Goal: Book appointment/travel/reservation: Register for event/course

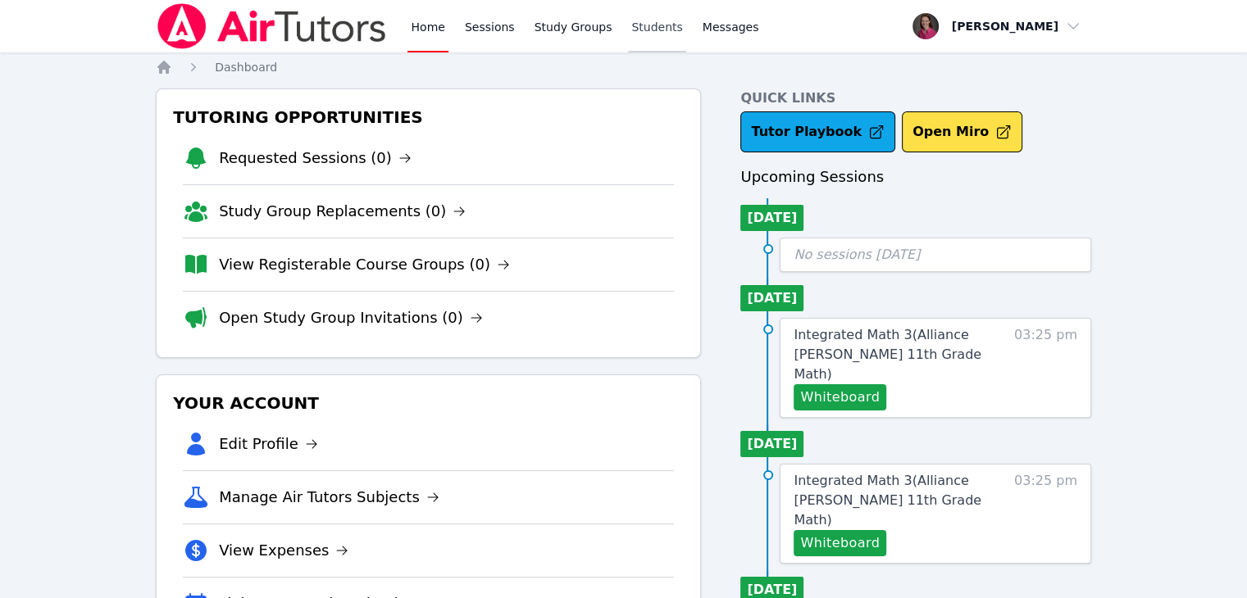
click at [643, 30] on link "Students" at bounding box center [656, 26] width 57 height 52
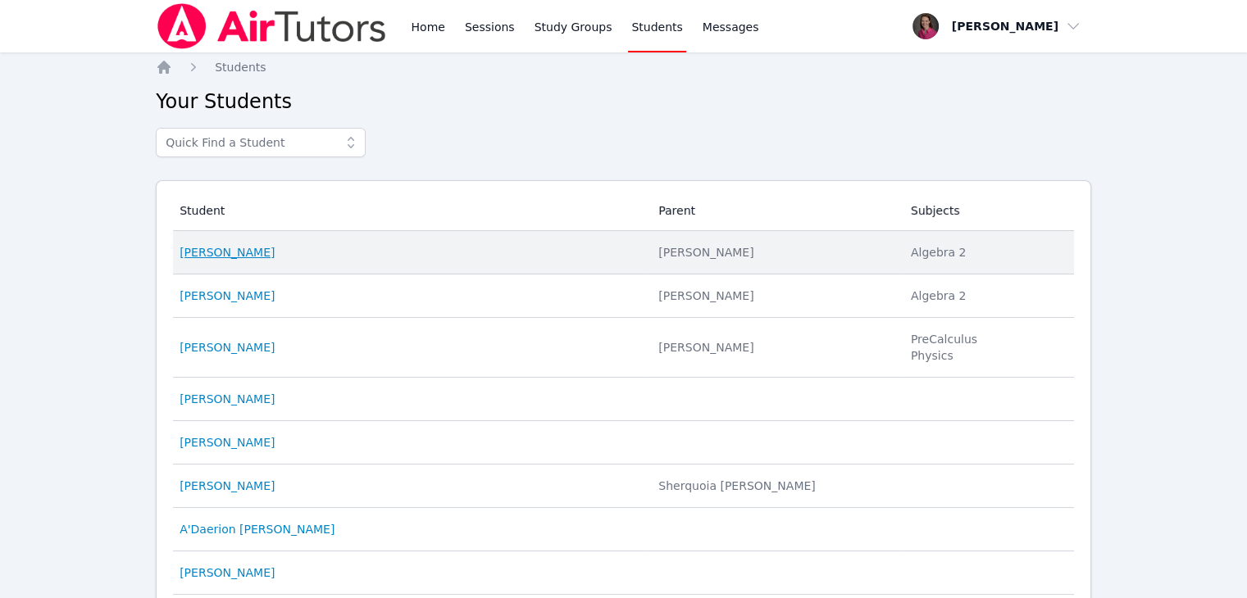
click at [236, 259] on link "Madison Wyse" at bounding box center [227, 252] width 95 height 16
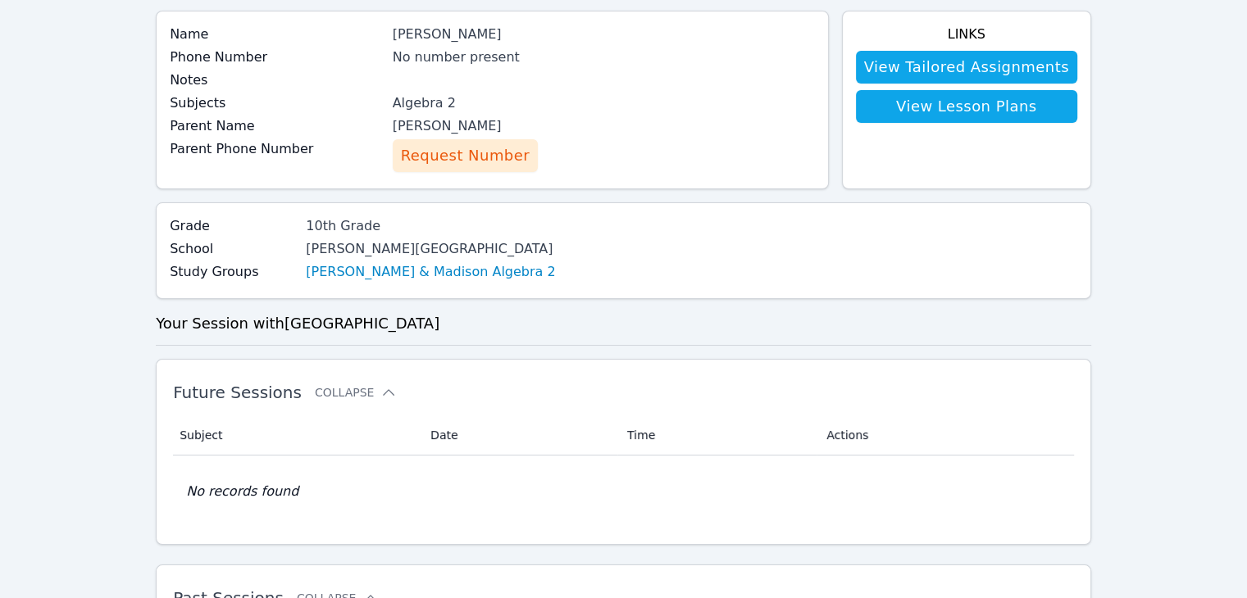
scroll to position [105, 0]
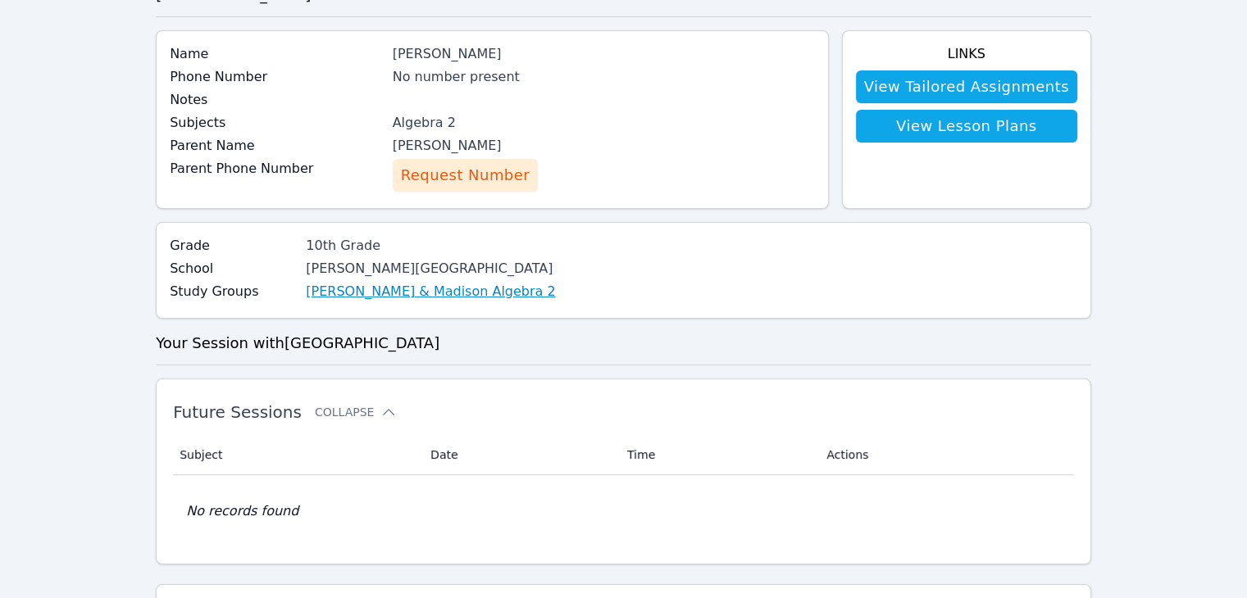
click at [405, 289] on link "[PERSON_NAME] & Madison Algebra 2" at bounding box center [430, 292] width 249 height 20
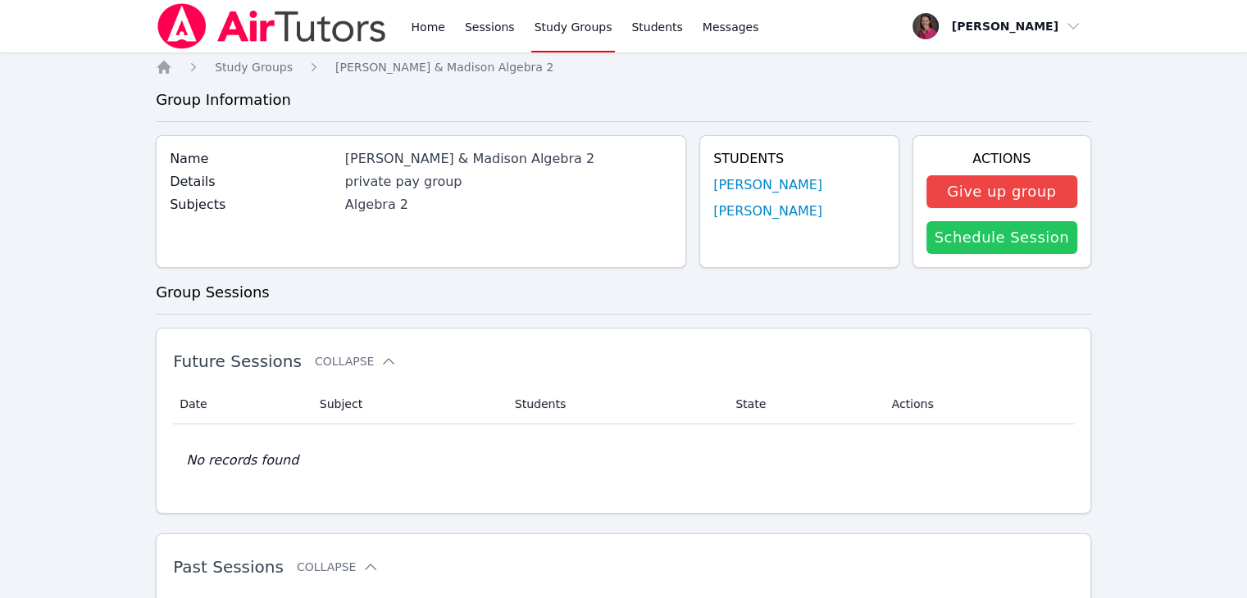
click at [987, 243] on link "Schedule Session" at bounding box center [1001, 237] width 151 height 33
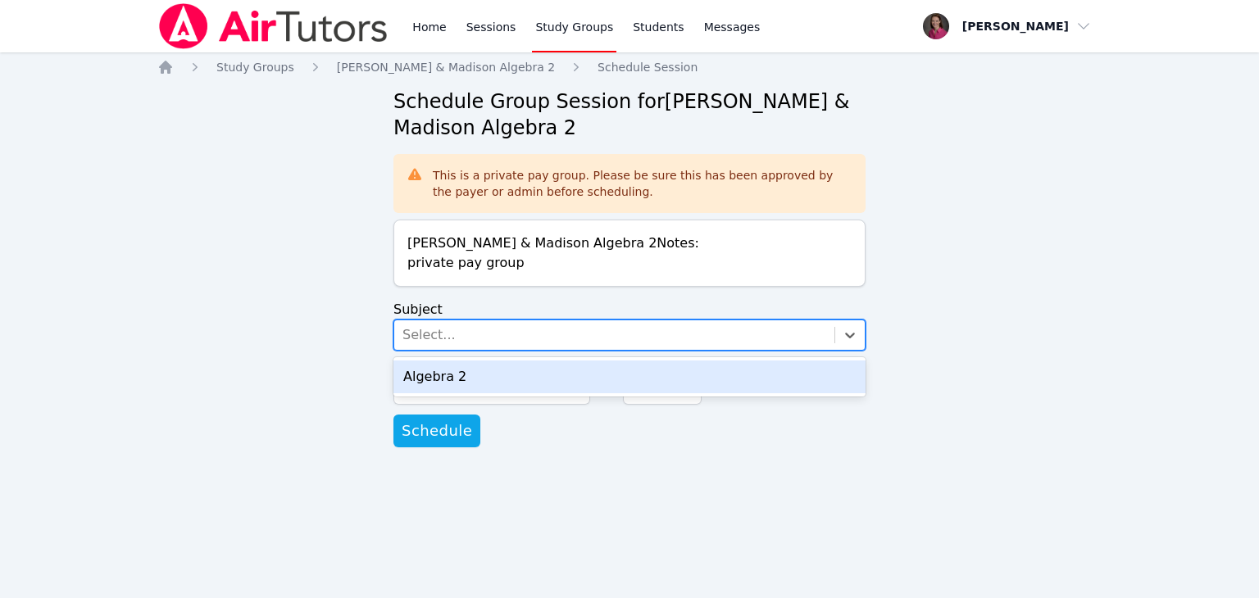
click at [508, 339] on div "Select..." at bounding box center [614, 336] width 440 height 30
click at [482, 372] on div "Algebra 2" at bounding box center [629, 377] width 472 height 33
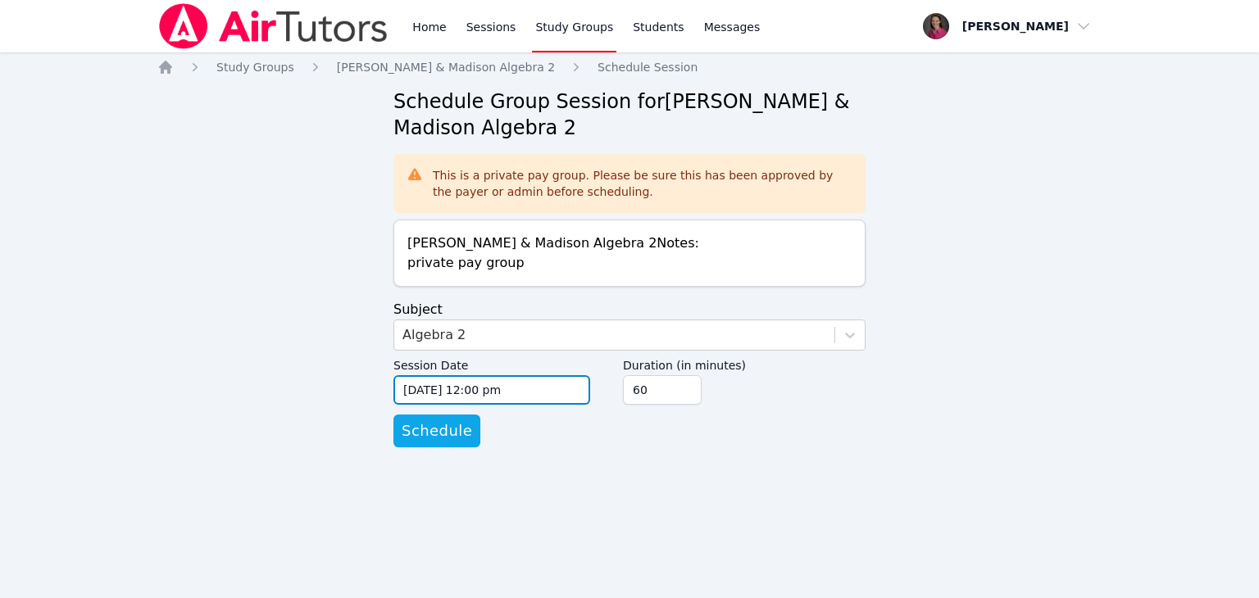
click at [551, 398] on input "09/10/2025 12:00 pm" at bounding box center [491, 390] width 197 height 30
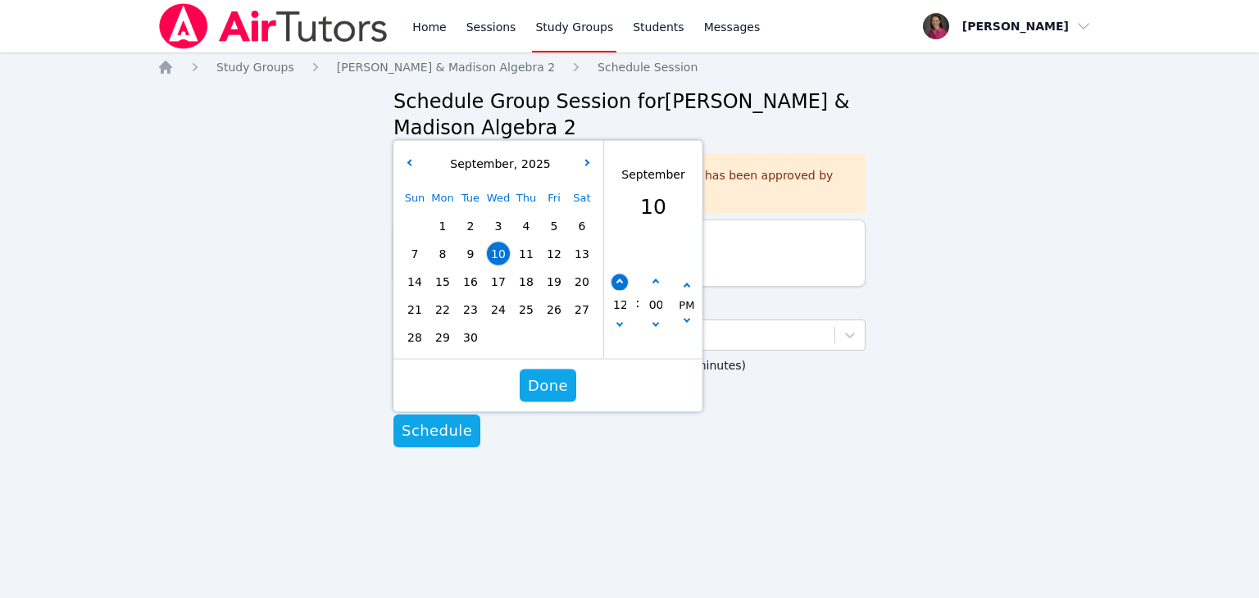
click at [613, 281] on button "button" at bounding box center [620, 283] width 16 height 16
type input "09/10/2025 01:00 pm"
type input "01"
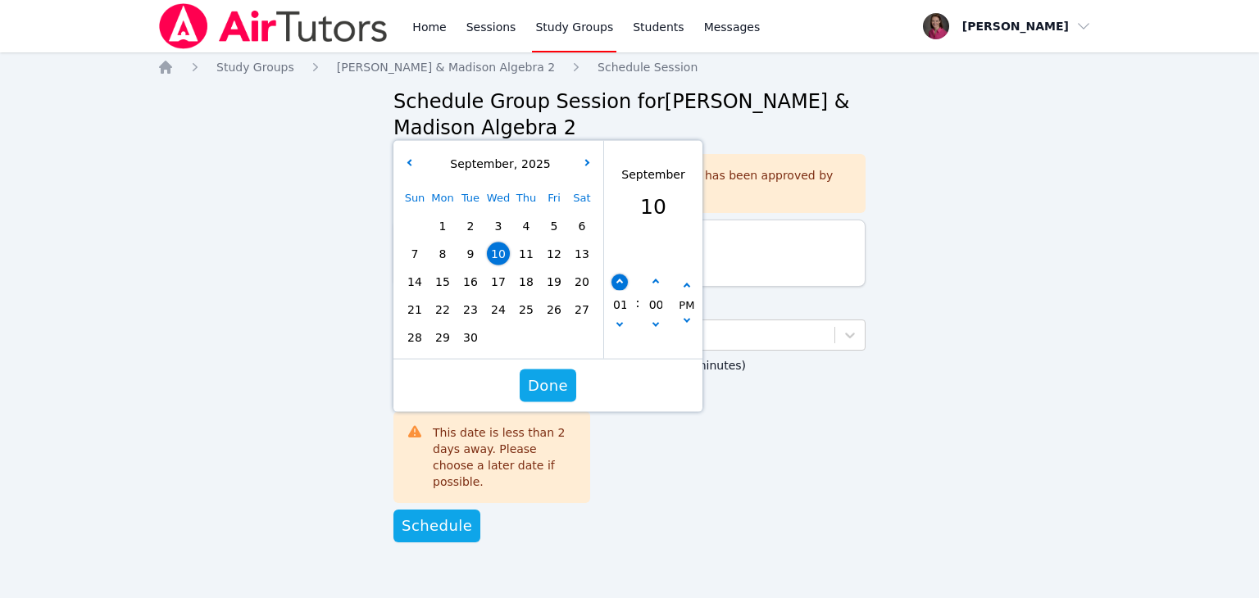
click at [613, 281] on button "button" at bounding box center [620, 283] width 16 height 16
type input "09/10/2025 02:00 pm"
type input "02"
click at [613, 281] on button "button" at bounding box center [620, 283] width 16 height 16
type input "09/10/2025 03:00 pm"
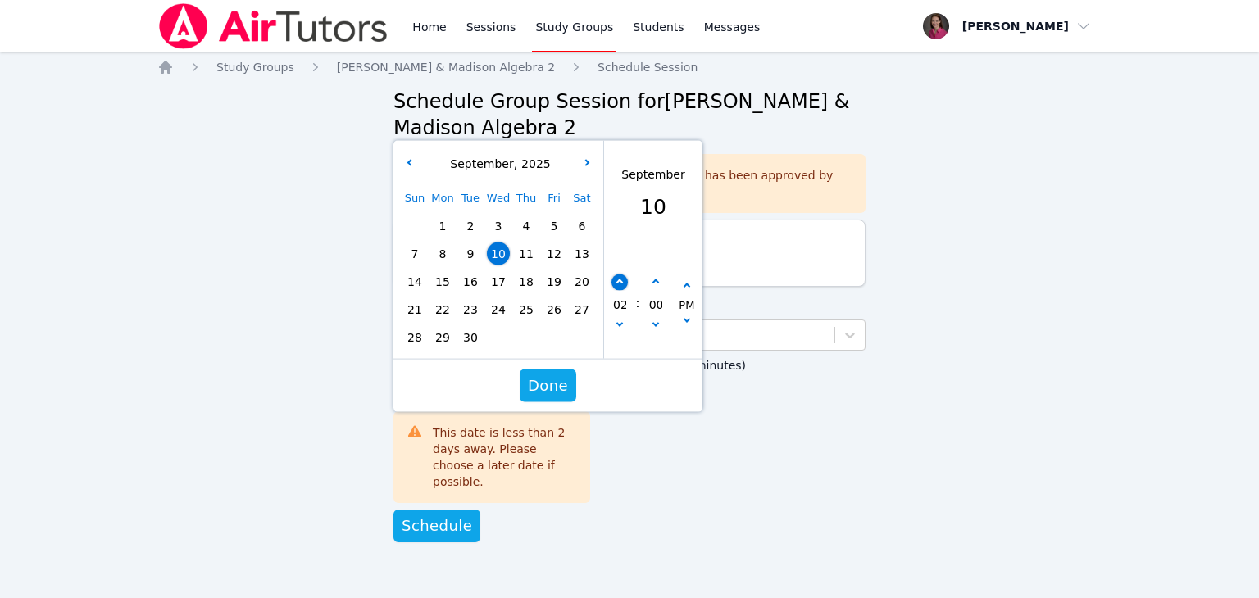
type input "03"
click at [613, 281] on button "button" at bounding box center [620, 283] width 16 height 16
type input "09/10/2025 04:00 pm"
type input "04"
click at [613, 281] on button "button" at bounding box center [620, 283] width 16 height 16
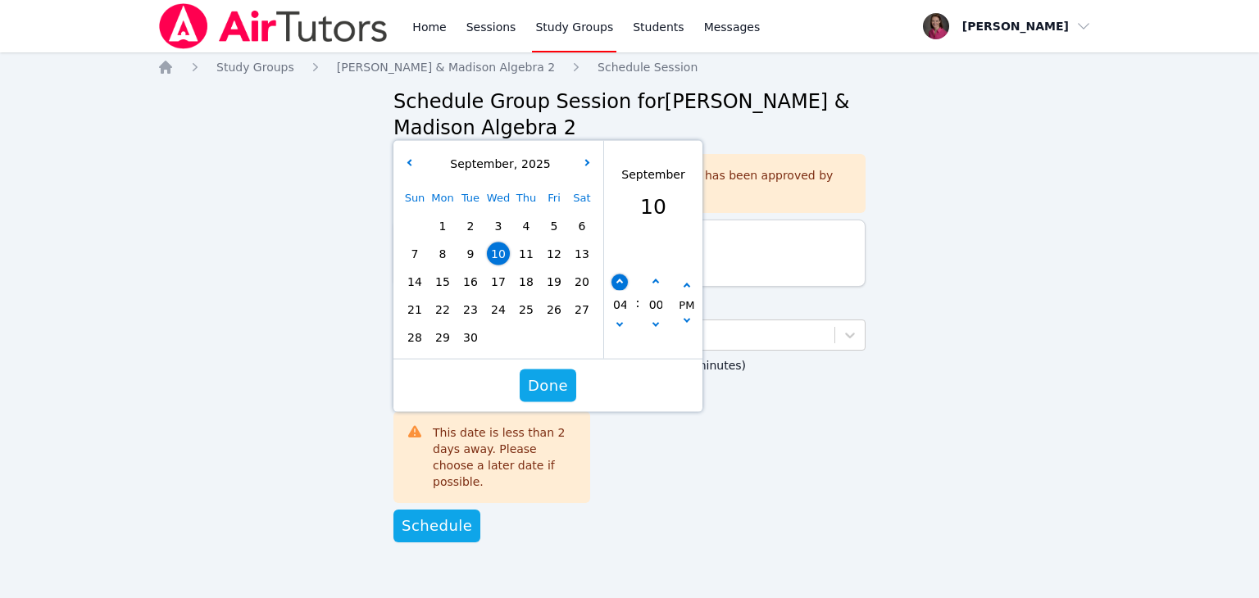
type input "09/10/2025 05:00 pm"
type input "05"
click at [613, 281] on button "button" at bounding box center [620, 283] width 16 height 16
type input "09/10/2025 06:00 pm"
type input "06"
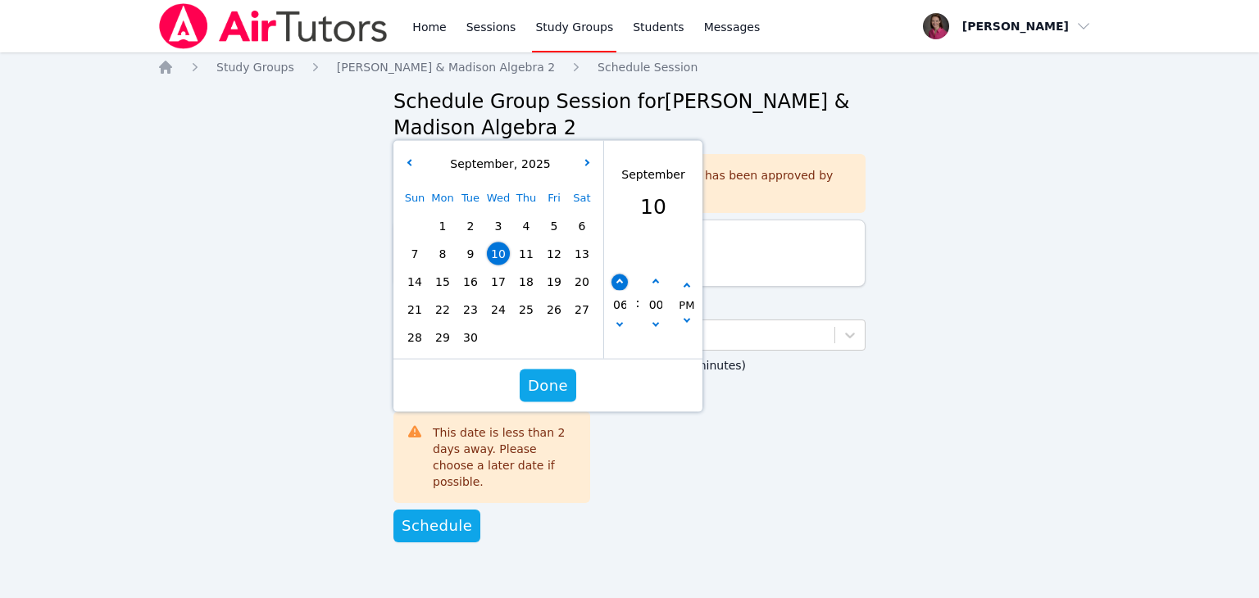
click at [613, 281] on button "button" at bounding box center [620, 283] width 16 height 16
type input "09/10/2025 07:00 pm"
type input "07"
click at [613, 281] on button "button" at bounding box center [620, 283] width 16 height 16
type input "09/10/2025 08:00 pm"
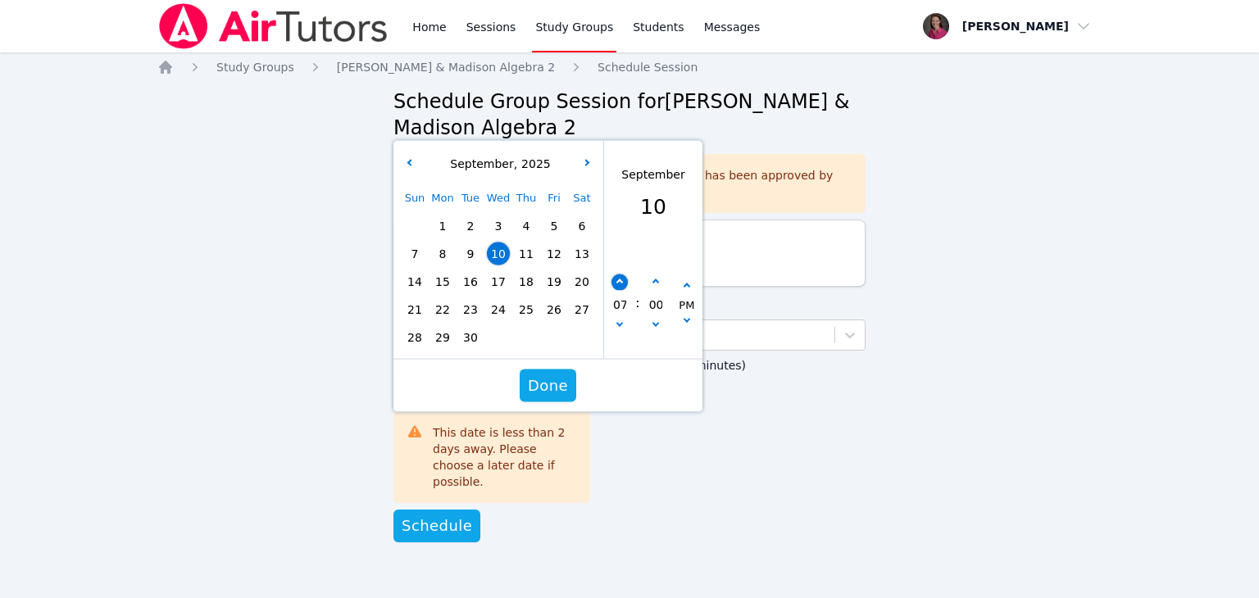
type input "08"
click at [648, 286] on button "button" at bounding box center [656, 283] width 16 height 16
type input "09/10/2025 08:05 pm"
type input "05"
click at [648, 286] on button "button" at bounding box center [656, 283] width 16 height 16
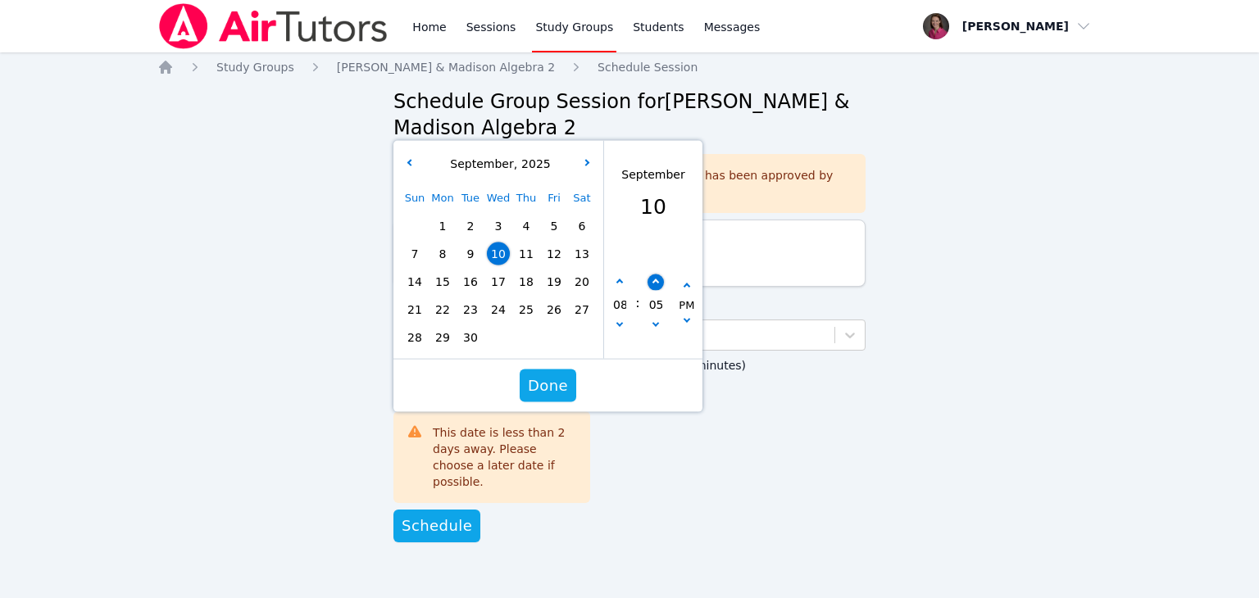
type input "09/10/2025 08:10 pm"
type input "10"
click at [648, 286] on button "button" at bounding box center [656, 283] width 16 height 16
type input "09/10/2025 08:15 pm"
type input "15"
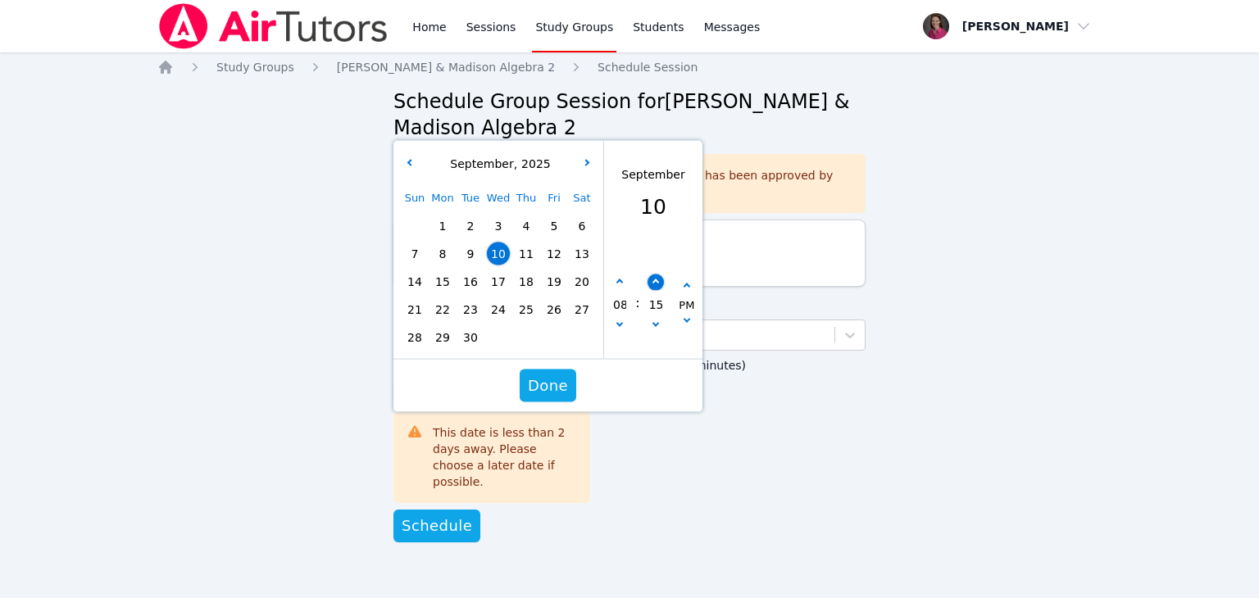
click at [648, 286] on button "button" at bounding box center [656, 283] width 16 height 16
type input "09/10/2025 08:20 pm"
type input "20"
click at [648, 286] on button "button" at bounding box center [656, 283] width 16 height 16
type input "09/10/2025 08:25 pm"
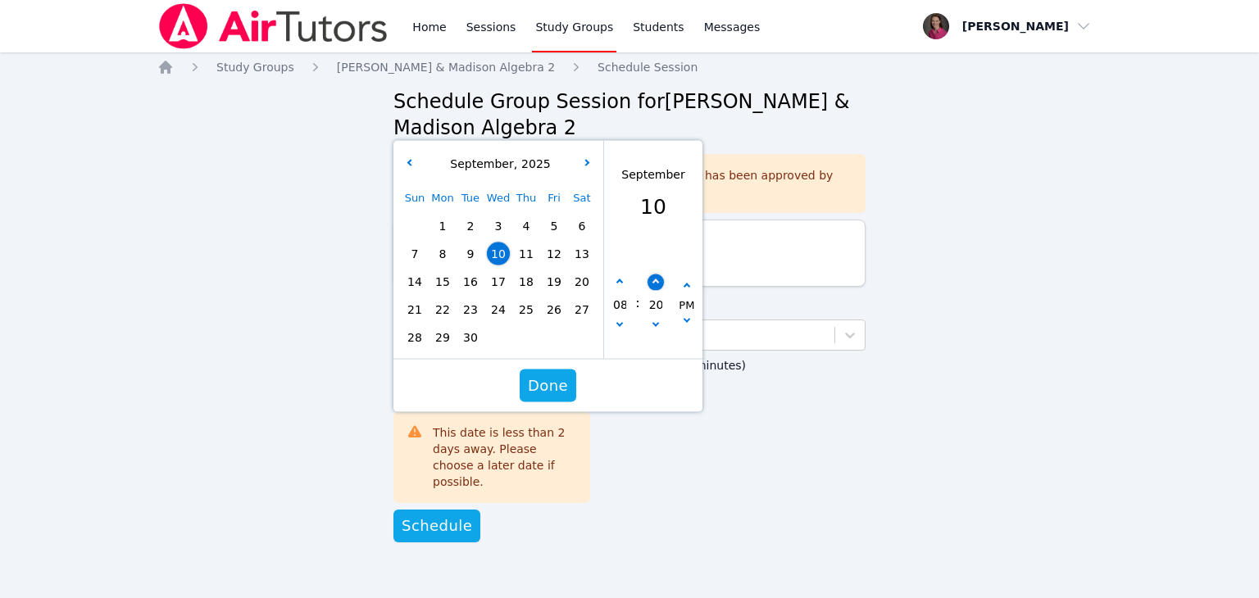
type input "25"
click at [648, 286] on button "button" at bounding box center [656, 283] width 16 height 16
type input "09/10/2025 08:30 pm"
type input "30"
click at [648, 286] on button "button" at bounding box center [656, 283] width 16 height 16
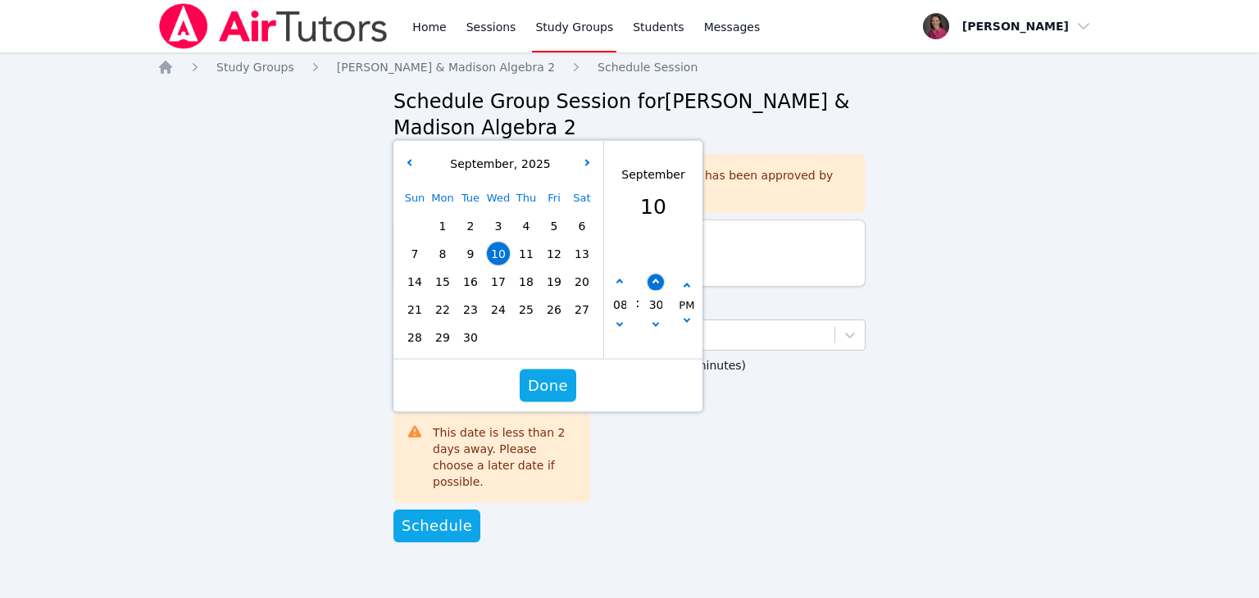
type input "09/10/2025 08:35 pm"
type input "35"
click at [656, 325] on button "button" at bounding box center [656, 327] width 16 height 16
type input "09/10/2025 08:30 pm"
type input "30"
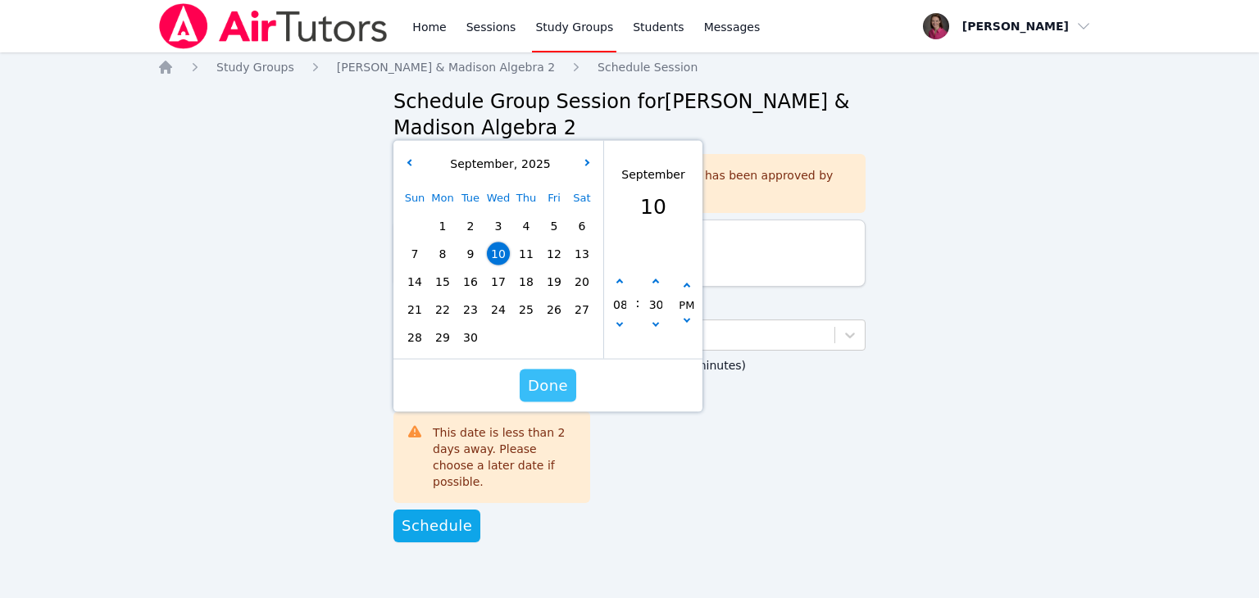
click at [548, 379] on span "Done" at bounding box center [548, 386] width 40 height 23
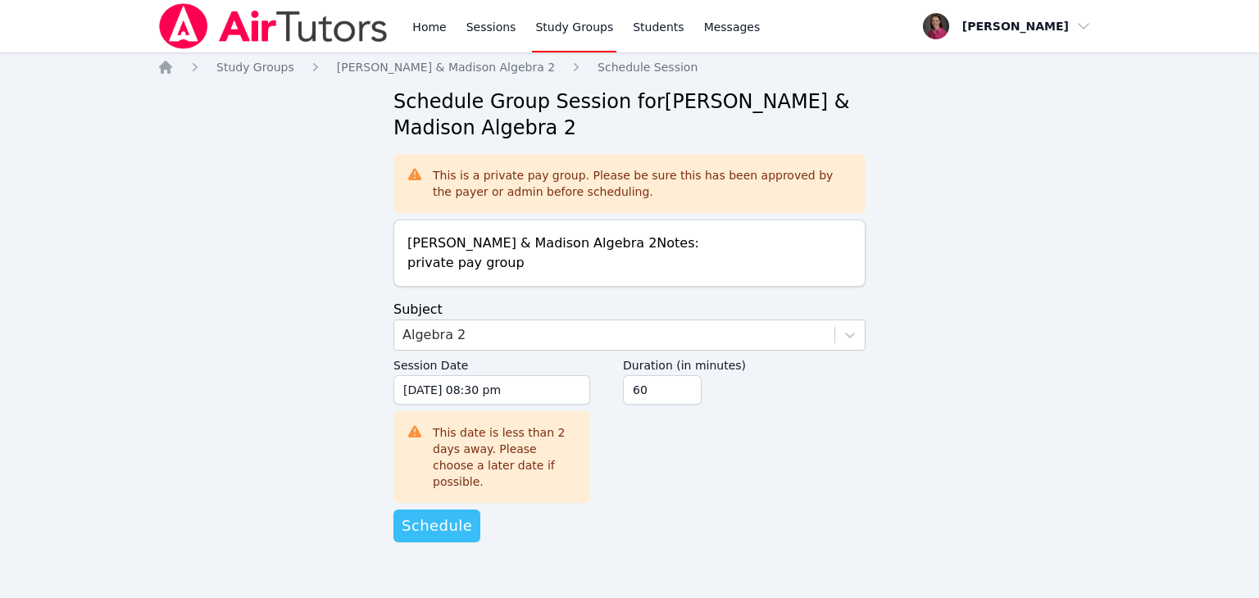
click at [430, 515] on span "Schedule" at bounding box center [437, 526] width 70 height 23
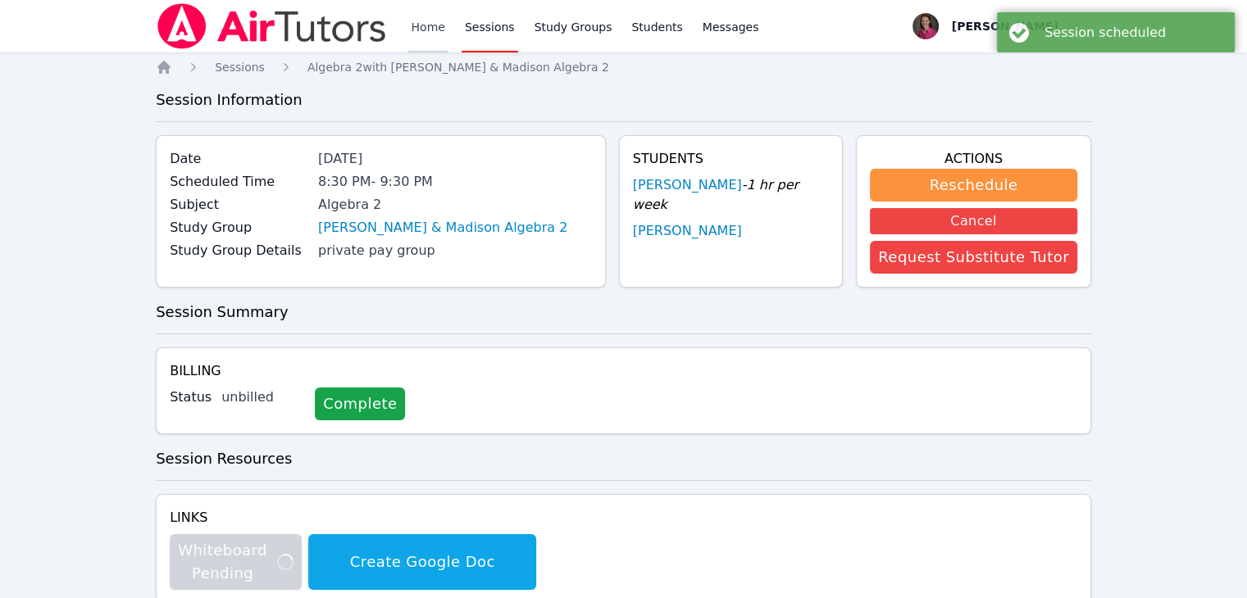
click at [423, 27] on link "Home" at bounding box center [427, 26] width 40 height 52
